Goal: Task Accomplishment & Management: Use online tool/utility

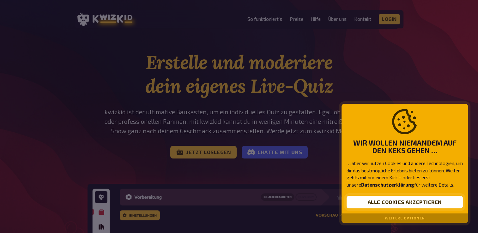
click at [396, 203] on button "Alle Cookies akzeptieren" at bounding box center [405, 202] width 116 height 13
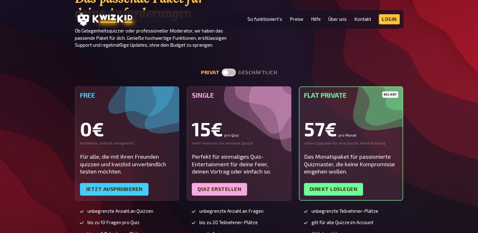
scroll to position [1422, 0]
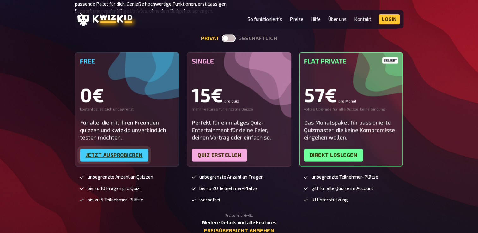
click at [113, 149] on link "Jetzt ausprobieren" at bounding box center [114, 155] width 69 height 13
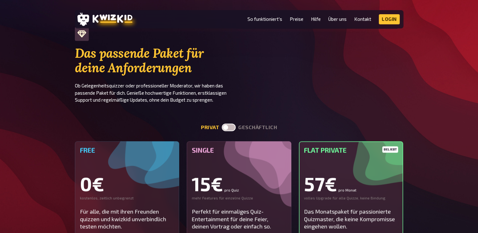
scroll to position [1264, 0]
